Goal: Information Seeking & Learning: Learn about a topic

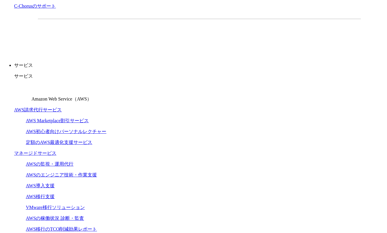
scroll to position [147, 0]
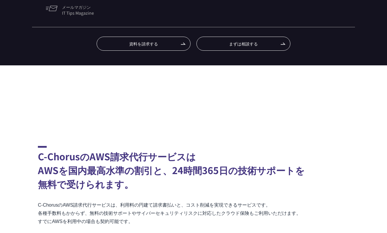
click at [65, 57] on link "請求代行プラン" at bounding box center [71, 56] width 33 height 7
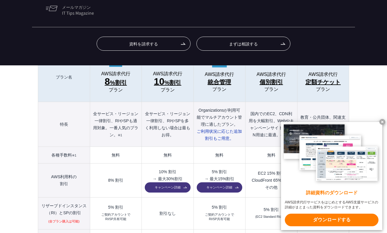
scroll to position [637, 0]
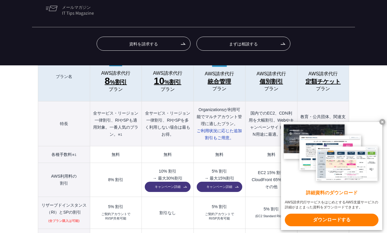
click at [382, 121] on x-t at bounding box center [382, 122] width 6 height 6
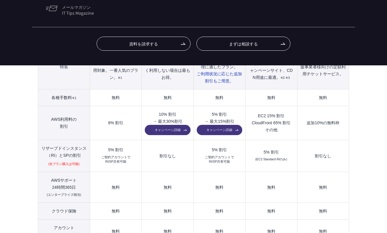
scroll to position [696, 0]
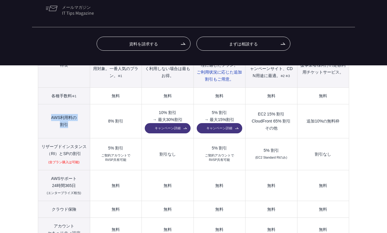
drag, startPoint x: 52, startPoint y: 106, endPoint x: 73, endPoint y: 112, distance: 22.3
click at [73, 112] on th "AWS利用料の 割引" at bounding box center [64, 122] width 52 height 34
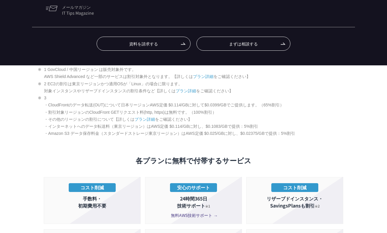
scroll to position [1048, 0]
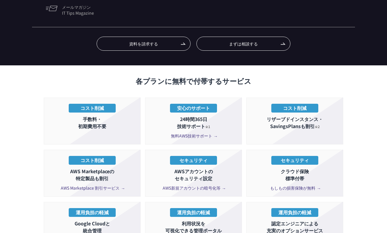
click at [186, 133] on span "無料AWS技術サポート" at bounding box center [194, 136] width 46 height 6
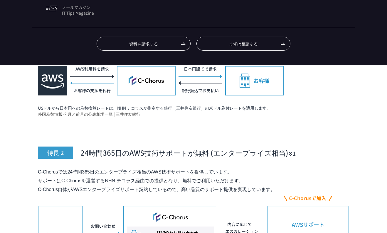
scroll to position [2142, 0]
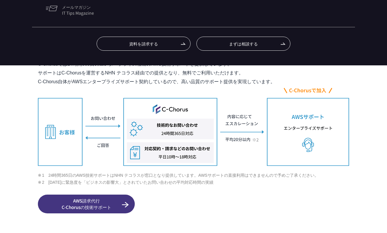
drag, startPoint x: 211, startPoint y: 35, endPoint x: 279, endPoint y: 29, distance: 68.1
click at [279, 40] on span "24時間365日のAWS技術サポートが無料 (エンタープライズ相当)　 ※1" at bounding box center [187, 45] width 215 height 10
click at [256, 40] on span "24時間365日のAWS技術サポートが無料 (エンタープライズ相当)　 ※1" at bounding box center [187, 45] width 215 height 10
drag, startPoint x: 213, startPoint y: 33, endPoint x: 279, endPoint y: 38, distance: 66.6
click at [279, 38] on h3 "特長 2 24時間365日のAWS技術サポートが無料 (エンタープライズ相当)　 ※1" at bounding box center [193, 31] width 311 height 39
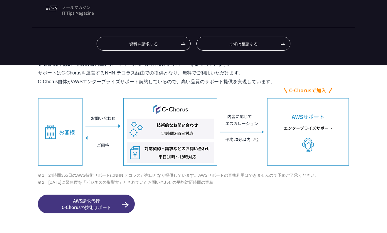
click at [229, 40] on div "特長 2 24時間365日のAWS技術サポートが無料 (エンタープライズ相当)　 ※1 C-Chorusでは24時間365日のエンタープライズ相当のAWS技術…" at bounding box center [193, 113] width 311 height 202
drag, startPoint x: 213, startPoint y: 33, endPoint x: 280, endPoint y: 35, distance: 67.0
click at [280, 40] on span "24時間365日のAWS技術サポートが無料 (エンタープライズ相当)　 ※1" at bounding box center [187, 45] width 215 height 10
drag, startPoint x: 230, startPoint y: 39, endPoint x: 222, endPoint y: 33, distance: 9.6
click at [229, 39] on div "特長 2 24時間365日のAWS技術サポートが無料 (エンタープライズ相当)　 ※1 C-Chorusでは24時間365日のエンタープライズ相当のAWS技術…" at bounding box center [193, 113] width 311 height 202
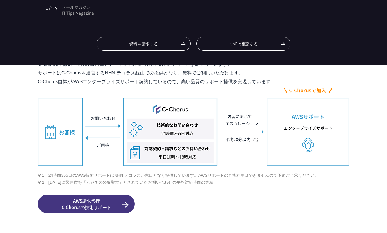
drag, startPoint x: 212, startPoint y: 32, endPoint x: 282, endPoint y: 32, distance: 69.9
click at [282, 40] on span "24時間365日のAWS技術サポートが無料 (エンタープライズ相当)　 ※1" at bounding box center [187, 45] width 215 height 10
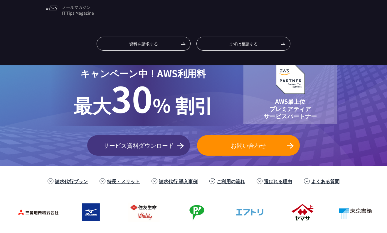
scroll to position [59, 0]
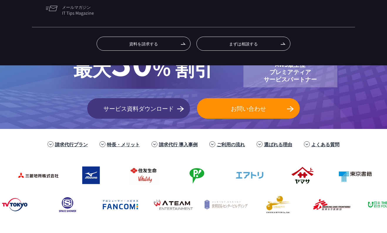
click at [6, 14] on div "TOP AWS総合支援・リセール C-Chorus AWS請求代行サービス AWS請求代行サービス 国内最高水準の割引と 24時間365日の無料AWS技術サポ…" at bounding box center [193, 47] width 387 height 164
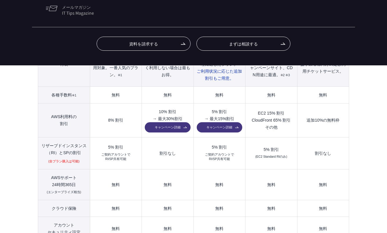
scroll to position [705, 0]
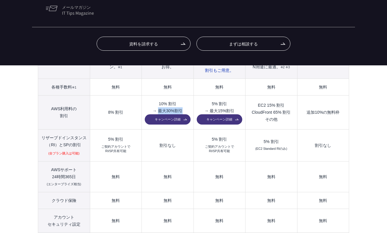
drag, startPoint x: 158, startPoint y: 99, endPoint x: 184, endPoint y: 98, distance: 25.6
click at [186, 97] on td "10% 割引 → 最大30%割引 キャンペーン詳細" at bounding box center [168, 113] width 52 height 34
click at [168, 130] on td "割引なし" at bounding box center [168, 146] width 52 height 32
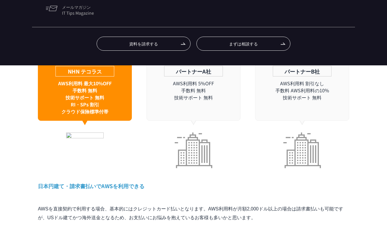
scroll to position [1821, 0]
